Goal: Transaction & Acquisition: Purchase product/service

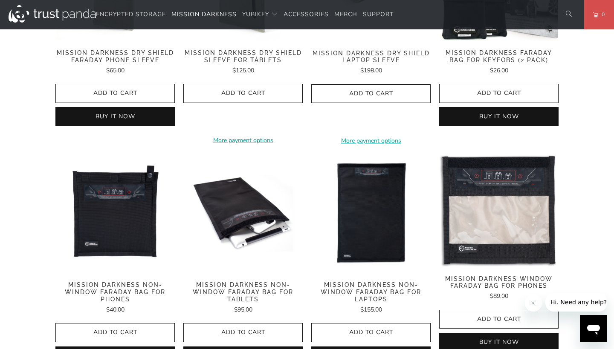
scroll to position [546, 0]
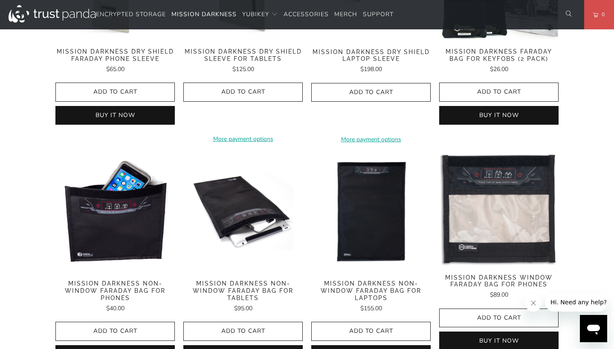
click at [127, 204] on img at bounding box center [114, 212] width 119 height 119
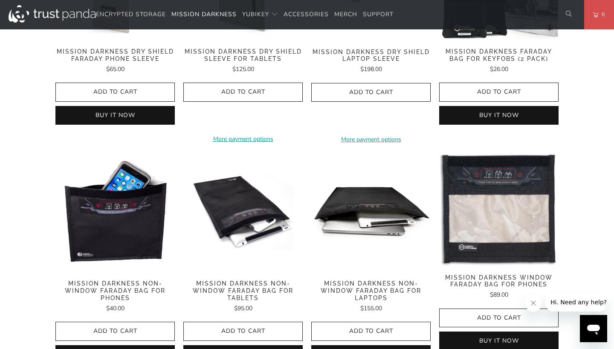
click at [368, 186] on img at bounding box center [370, 212] width 119 height 119
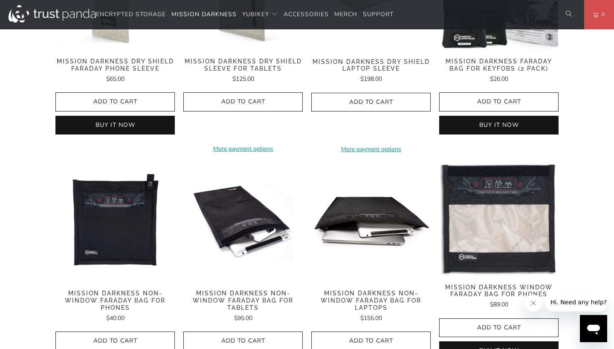
scroll to position [539, 0]
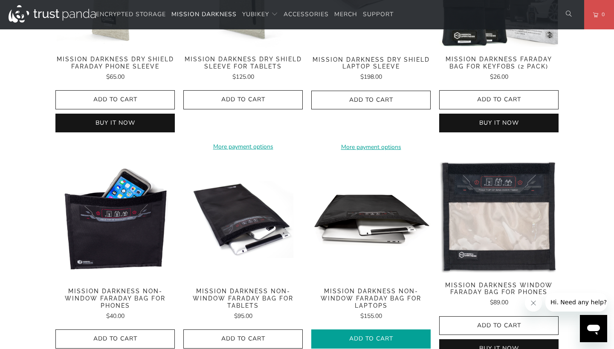
click at [371, 333] on icon "button" at bounding box center [371, 340] width 14 height 14
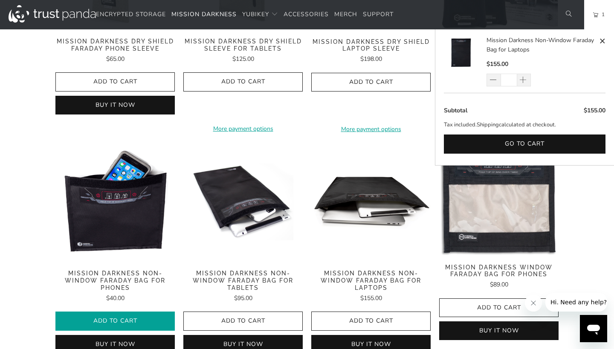
scroll to position [559, 0]
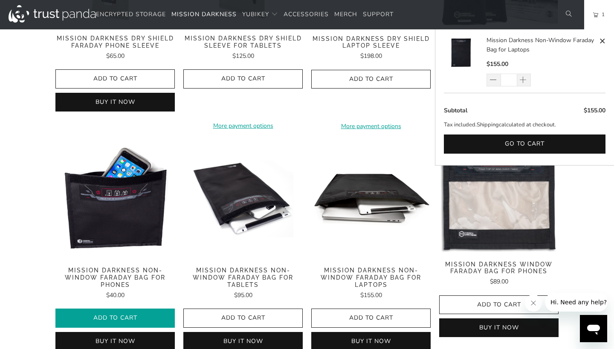
click at [120, 312] on icon "button" at bounding box center [115, 319] width 14 height 14
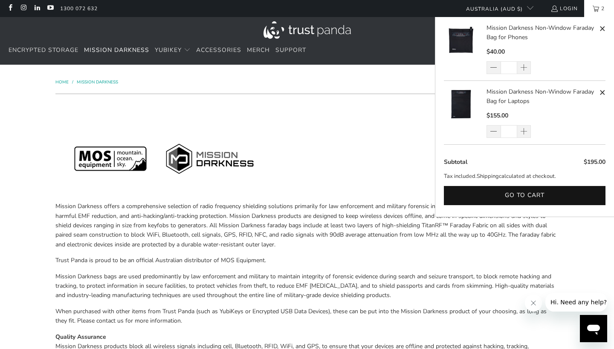
scroll to position [0, 0]
click at [524, 67] on span at bounding box center [522, 68] width 7 height 9
type input "*"
click at [524, 67] on span at bounding box center [522, 68] width 7 height 9
type input "*"
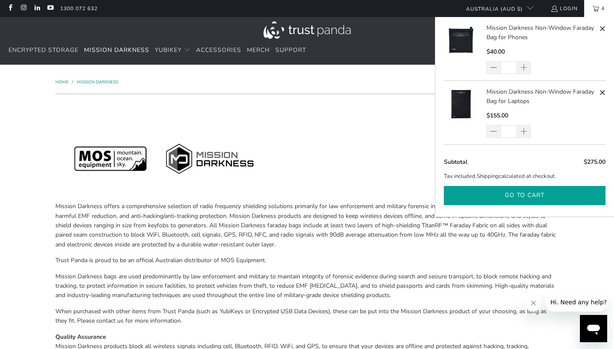
click at [540, 194] on button "Go to cart" at bounding box center [524, 195] width 161 height 19
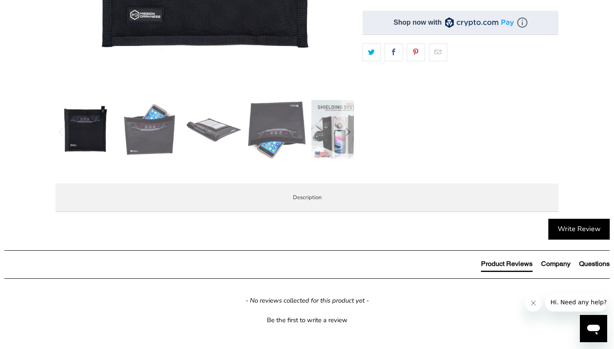
scroll to position [286, 0]
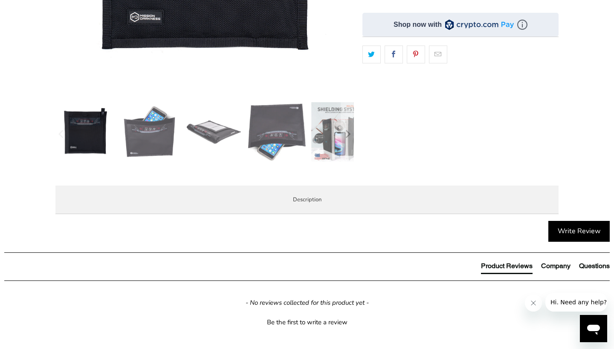
click at [0, 0] on span "Video" at bounding box center [0, 0] width 0 height 0
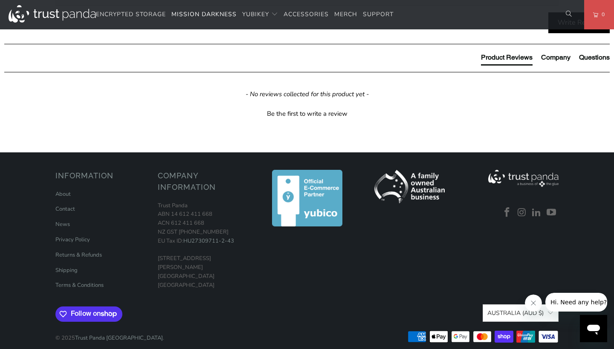
scroll to position [496, 0]
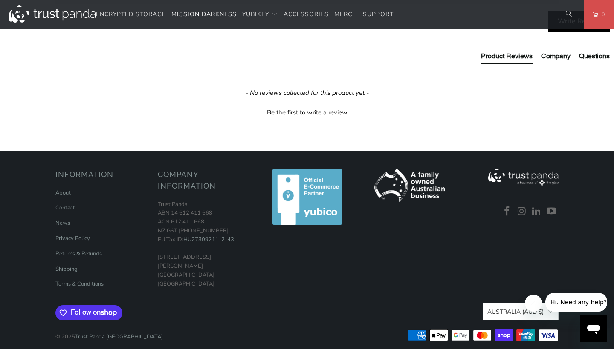
click at [533, 306] on icon "Close message from company" at bounding box center [533, 303] width 7 height 7
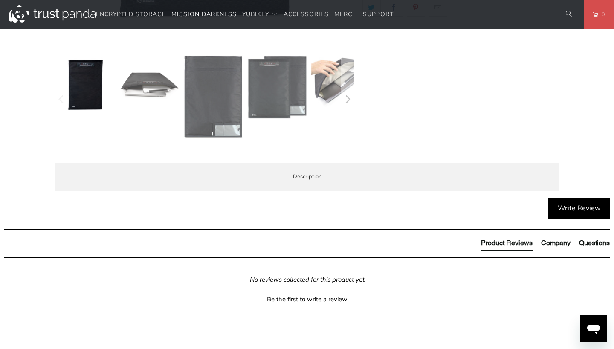
click at [0, 0] on span "Product Features" at bounding box center [0, 0] width 0 height 0
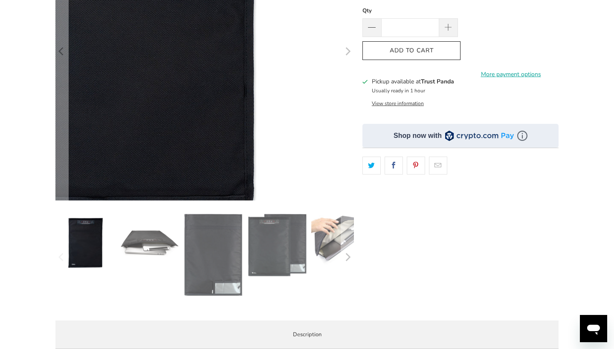
scroll to position [193, 0]
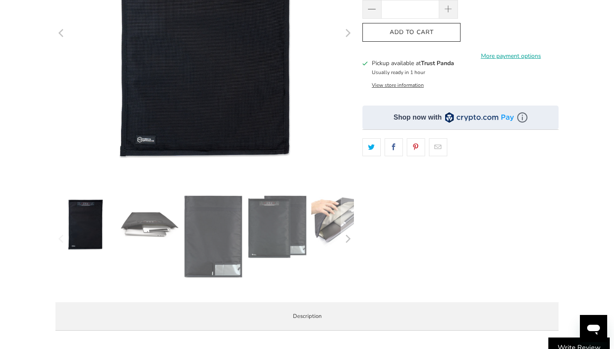
click at [348, 32] on icon "Next" at bounding box center [348, 33] width 5 height 8
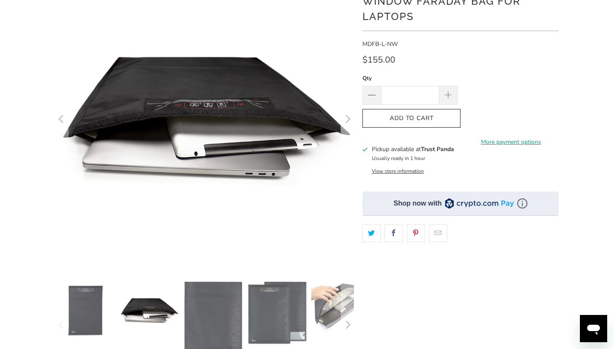
scroll to position [105, 0]
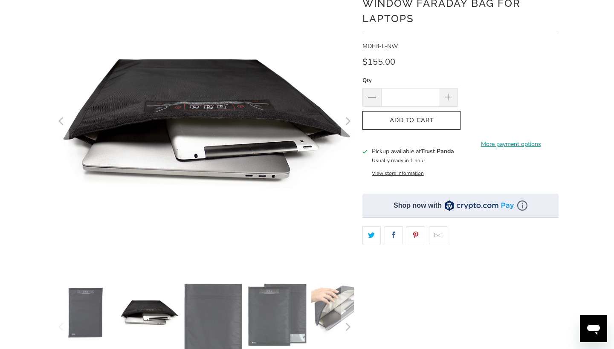
click at [347, 122] on icon "Next" at bounding box center [347, 121] width 8 height 179
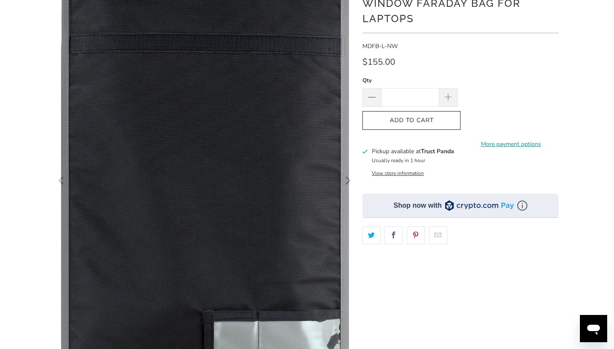
click at [349, 180] on icon "Next" at bounding box center [348, 181] width 5 height 8
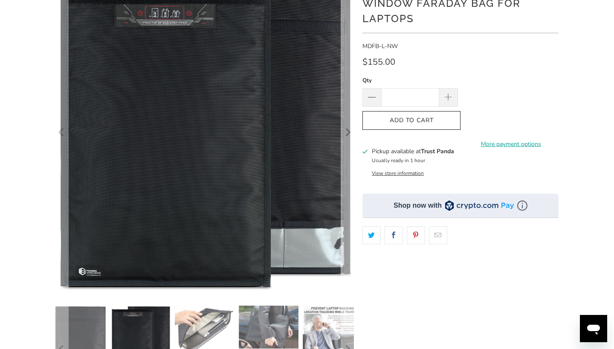
click at [348, 132] on icon "Next" at bounding box center [347, 132] width 8 height 193
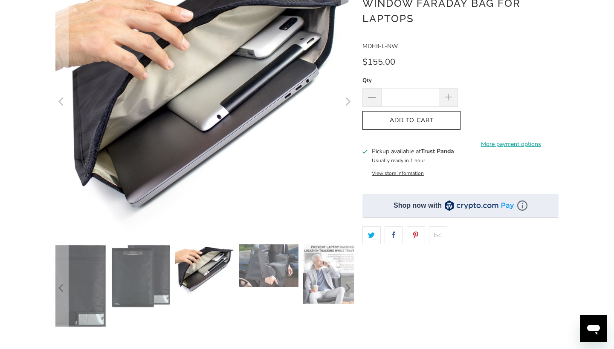
click at [348, 104] on icon "Next" at bounding box center [348, 102] width 5 height 8
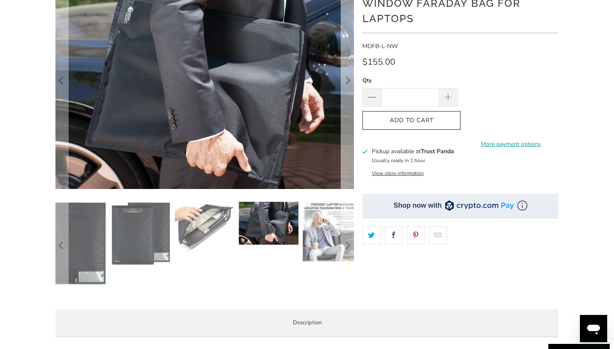
click at [347, 79] on icon "Next" at bounding box center [347, 80] width 8 height 130
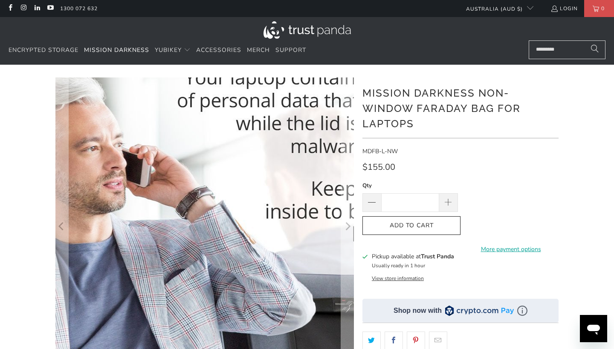
scroll to position [0, 0]
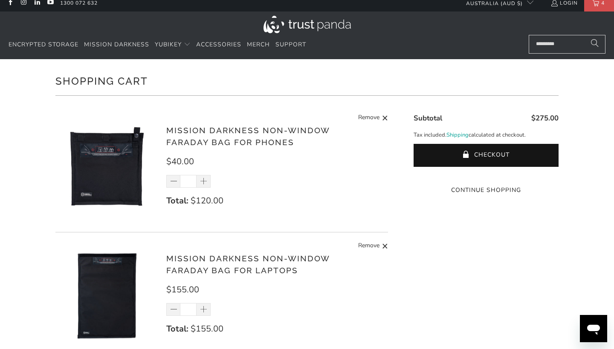
scroll to position [4, 0]
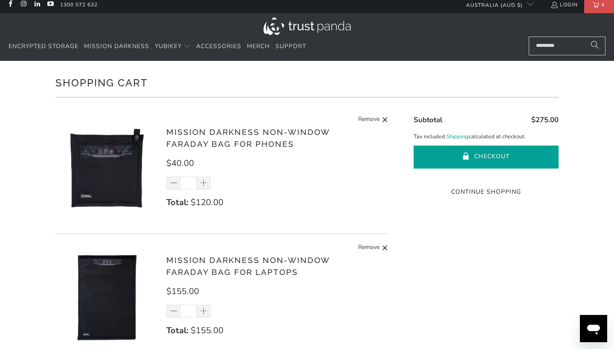
click at [509, 158] on button "Checkout" at bounding box center [485, 157] width 145 height 23
